Goal: Information Seeking & Learning: Learn about a topic

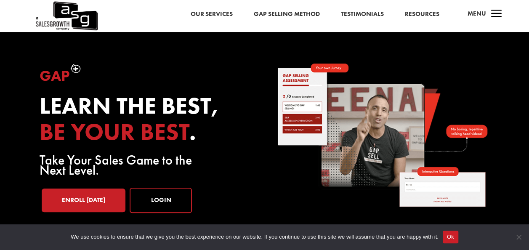
click at [362, 13] on link "Testimonials" at bounding box center [362, 14] width 43 height 11
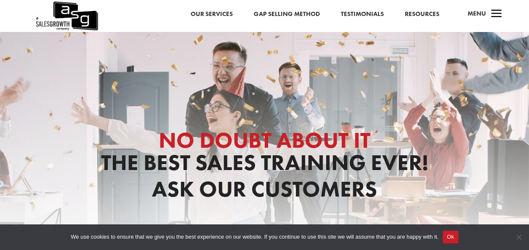
click at [284, 12] on link "Gap Selling Method" at bounding box center [287, 14] width 66 height 11
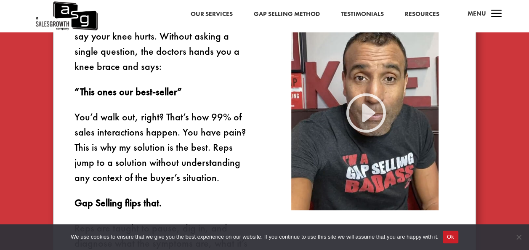
scroll to position [673, 0]
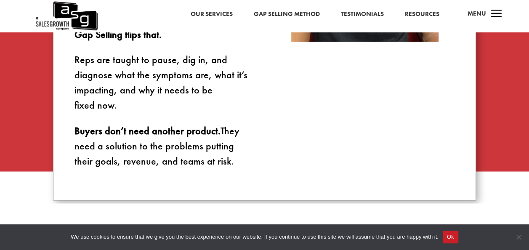
click at [432, 17] on link "Resources" at bounding box center [422, 14] width 35 height 11
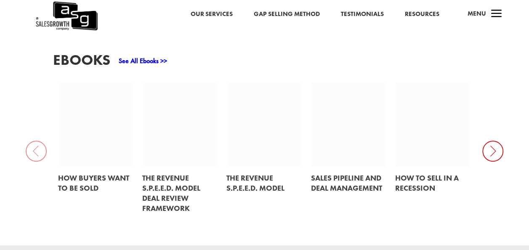
scroll to position [379, 0]
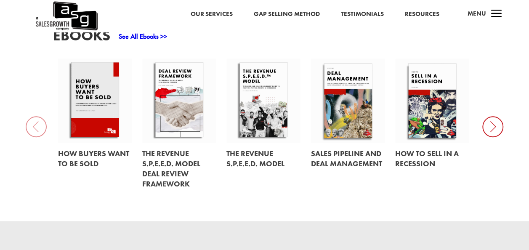
click at [493, 125] on icon at bounding box center [492, 126] width 21 height 21
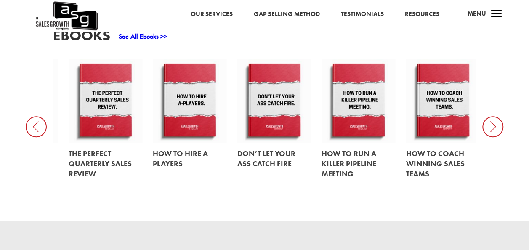
click at [493, 125] on icon at bounding box center [492, 126] width 21 height 21
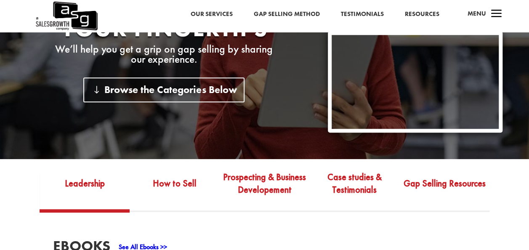
scroll to position [0, 0]
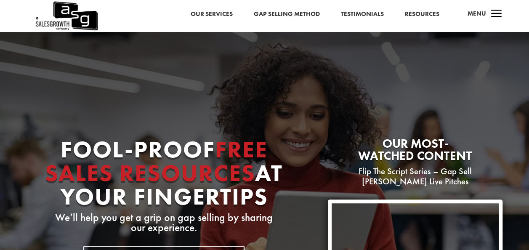
click at [493, 15] on span "a" at bounding box center [496, 14] width 17 height 17
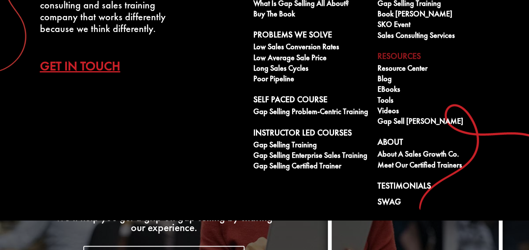
scroll to position [54, 0]
click at [396, 197] on link "Swag" at bounding box center [434, 203] width 115 height 13
